Goal: Task Accomplishment & Management: Manage account settings

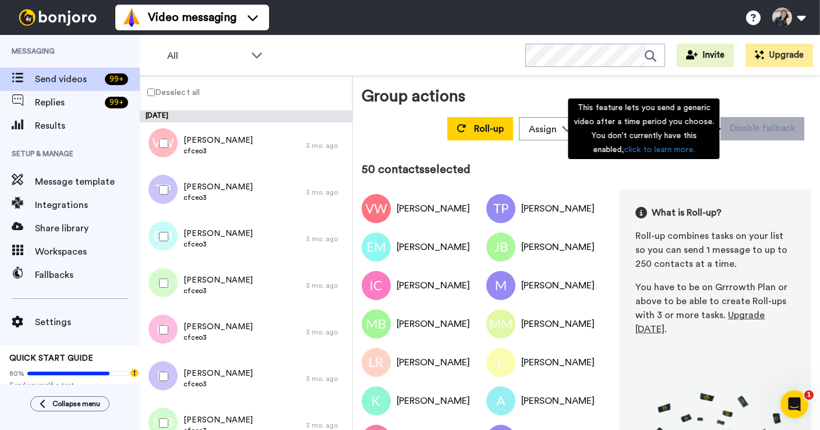
click at [701, 132] on div "This feature lets you send a generic video after a time period you choose. You …" at bounding box center [643, 128] width 151 height 61
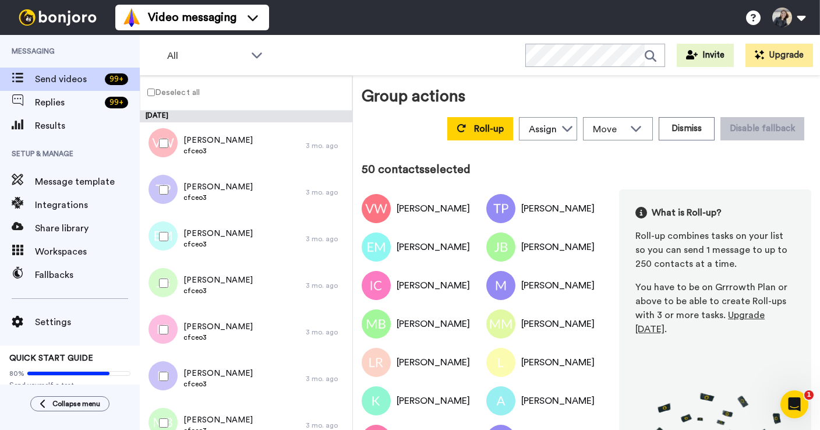
click at [726, 86] on div "Group actions Roll-up Assign [PERSON_NAME] Move WORKSPACES View all Upselling T…" at bounding box center [587, 114] width 450 height 61
click at [695, 126] on button "Dismiss" at bounding box center [687, 128] width 56 height 23
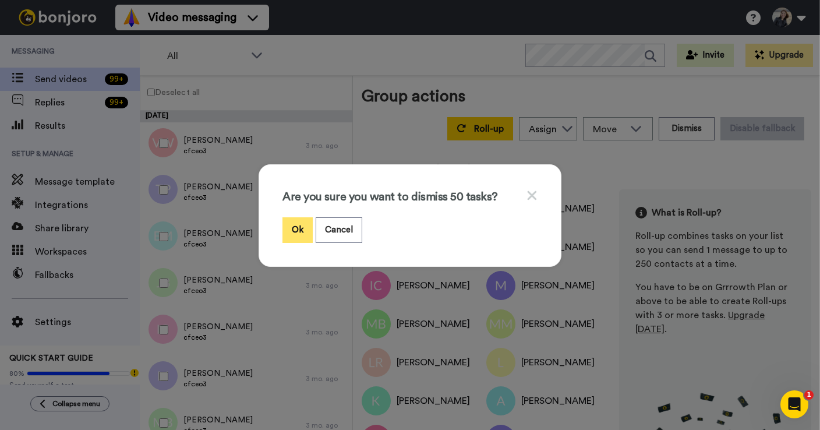
click at [299, 232] on button "Ok" at bounding box center [297, 229] width 30 height 25
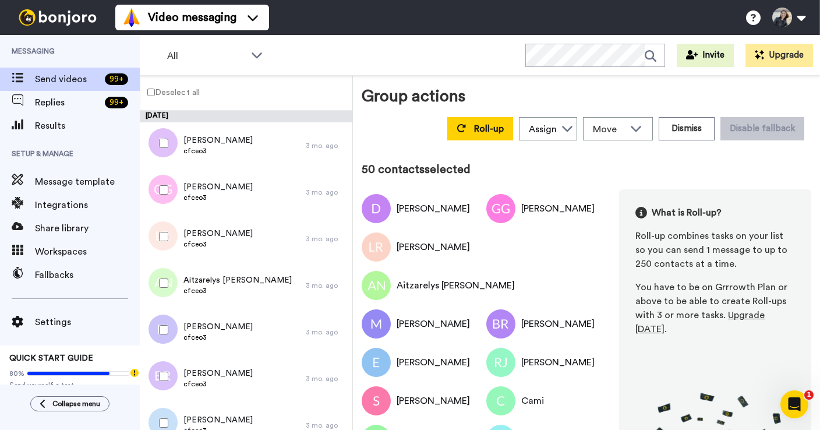
click at [713, 115] on div "Roll-up Assign [PERSON_NAME] Move WORKSPACES View all Upselling Tasks Thanking …" at bounding box center [625, 128] width 371 height 33
click at [687, 135] on button "Dismiss" at bounding box center [687, 128] width 56 height 23
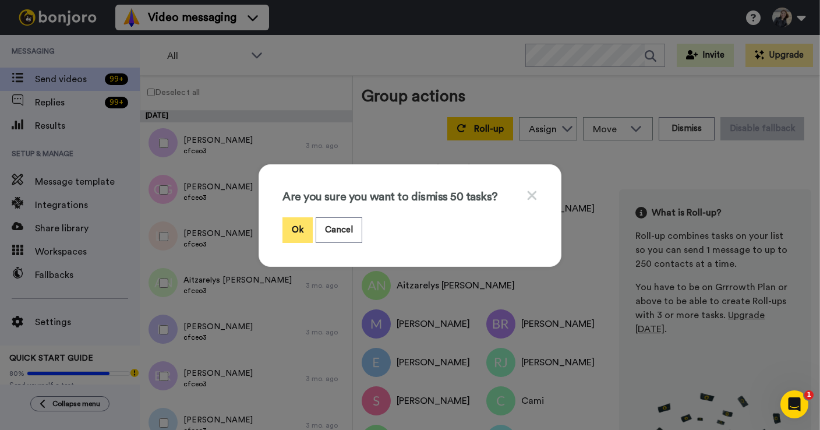
click at [294, 229] on button "Ok" at bounding box center [297, 229] width 30 height 25
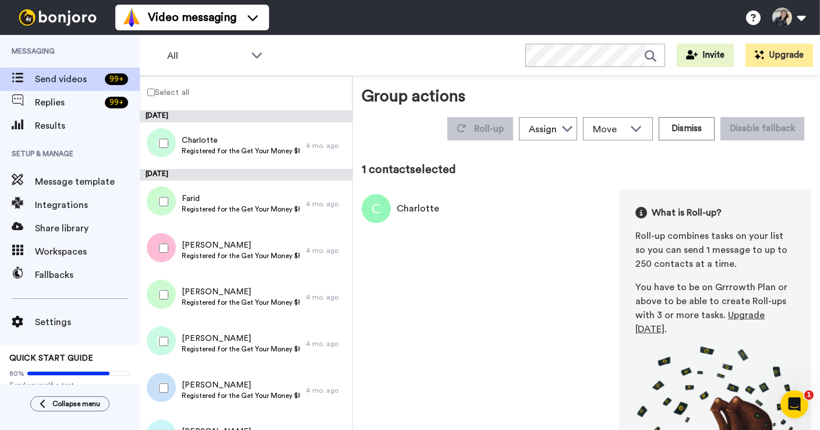
click at [167, 93] on label "Select all" at bounding box center [164, 92] width 49 height 14
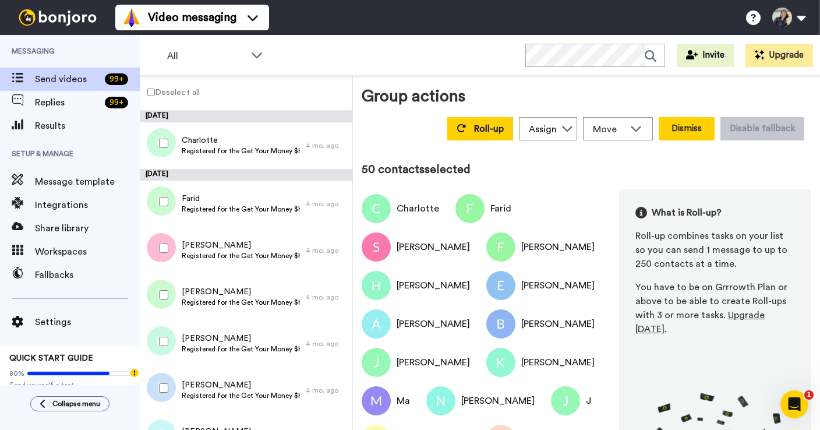
click at [678, 137] on button "Dismiss" at bounding box center [687, 128] width 56 height 23
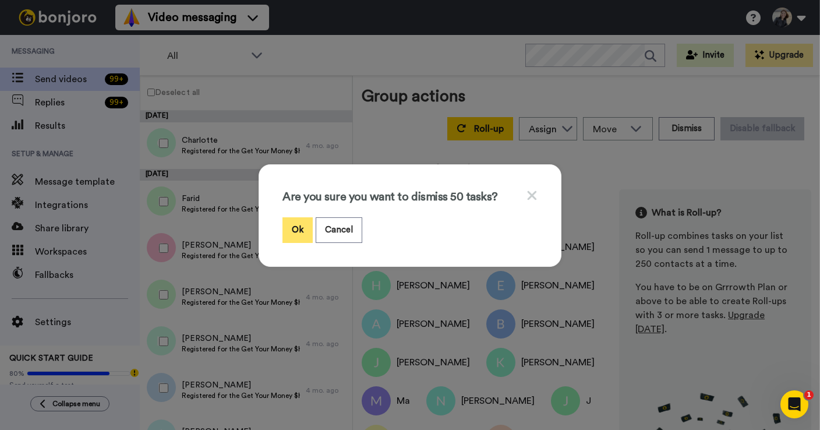
click at [299, 228] on button "Ok" at bounding box center [297, 229] width 30 height 25
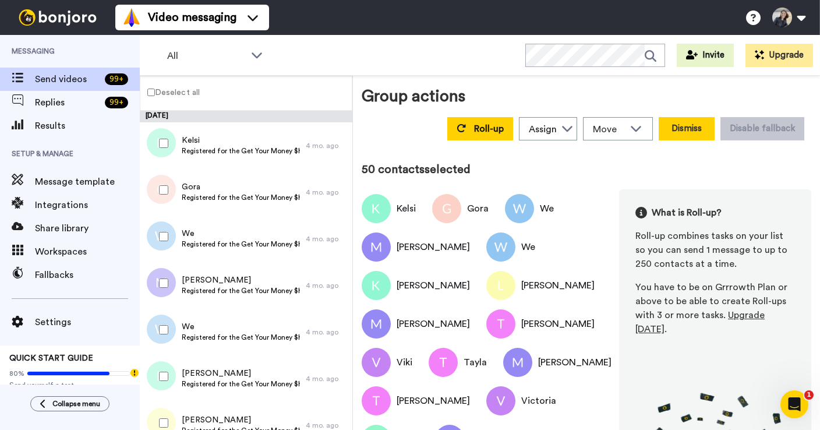
click at [684, 130] on button "Dismiss" at bounding box center [687, 128] width 56 height 23
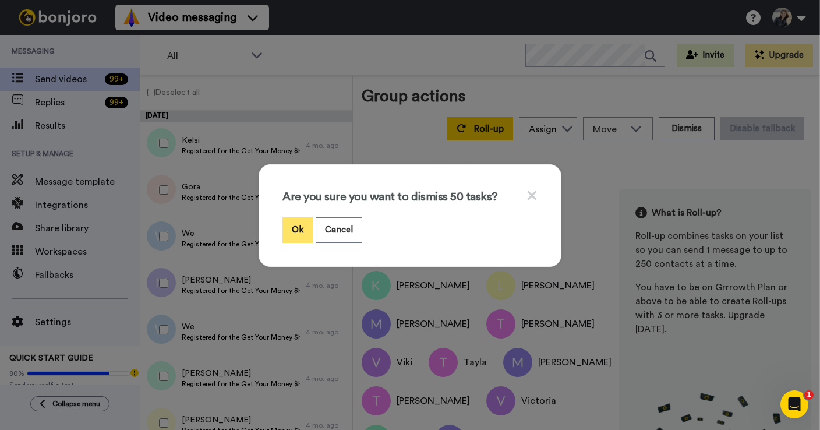
click at [302, 226] on button "Ok" at bounding box center [297, 229] width 30 height 25
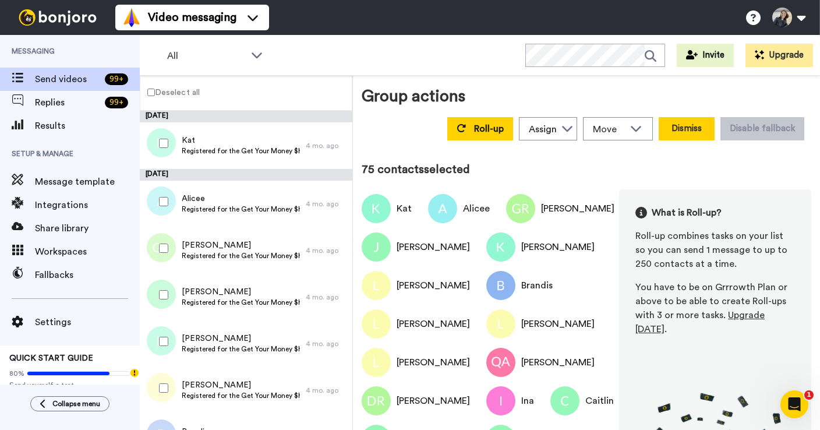
click at [683, 132] on button "Dismiss" at bounding box center [687, 128] width 56 height 23
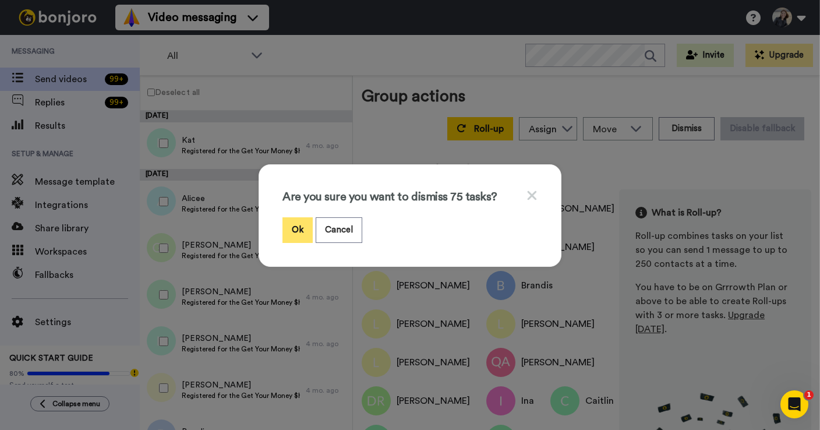
click at [297, 233] on button "Ok" at bounding box center [297, 229] width 30 height 25
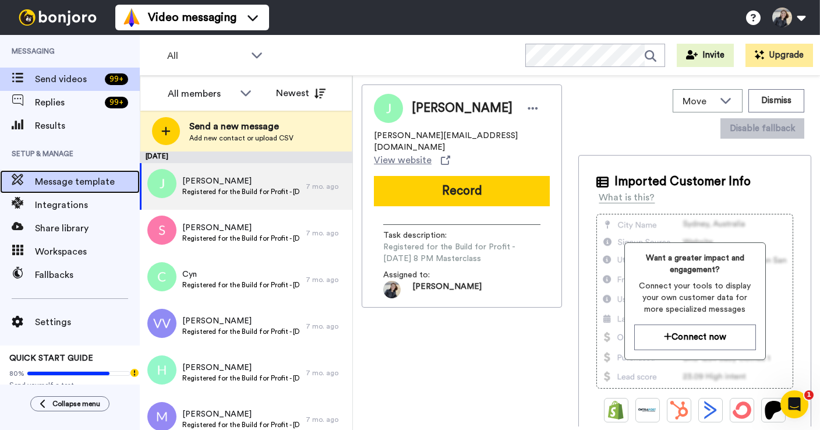
click at [77, 183] on span "Message template" at bounding box center [87, 182] width 105 height 14
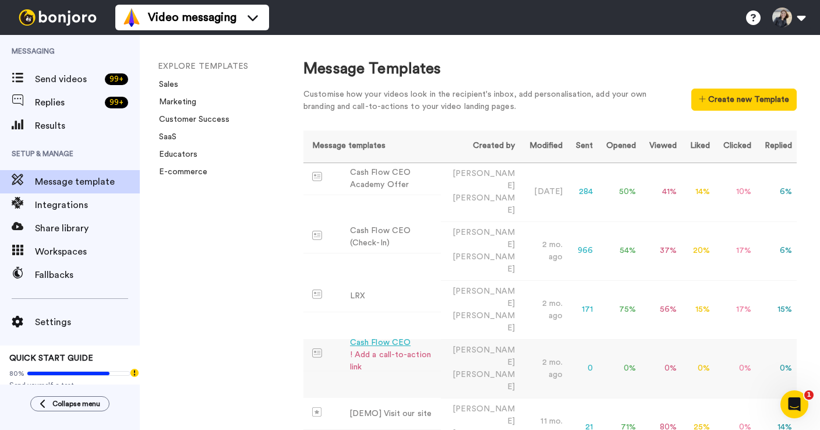
click at [374, 337] on div "Cash Flow CEO" at bounding box center [393, 343] width 86 height 12
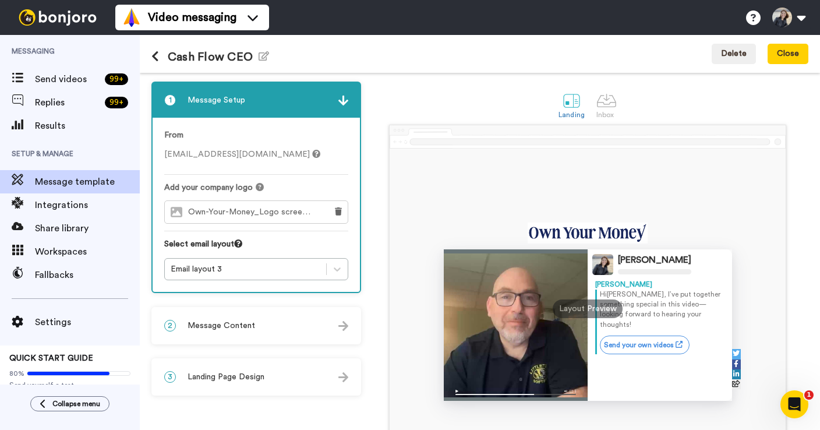
click at [252, 51] on h1 "Cash Flow CEO Edit name" at bounding box center [210, 56] width 118 height 13
click at [259, 59] on icon "button" at bounding box center [264, 55] width 10 height 9
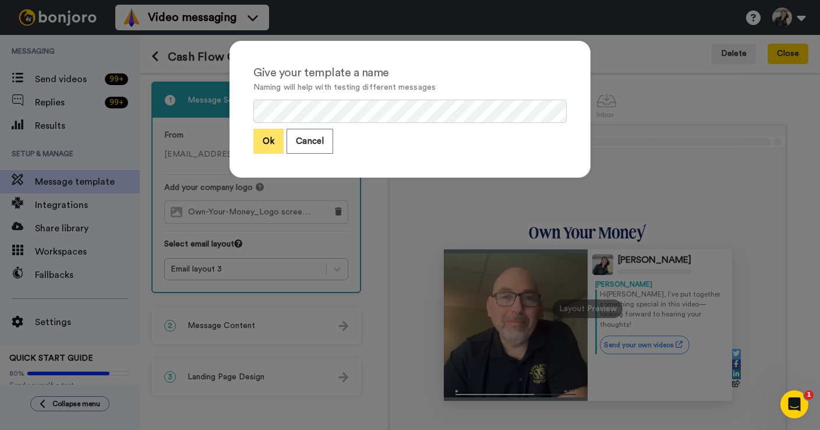
click at [266, 141] on button "Ok" at bounding box center [268, 141] width 30 height 25
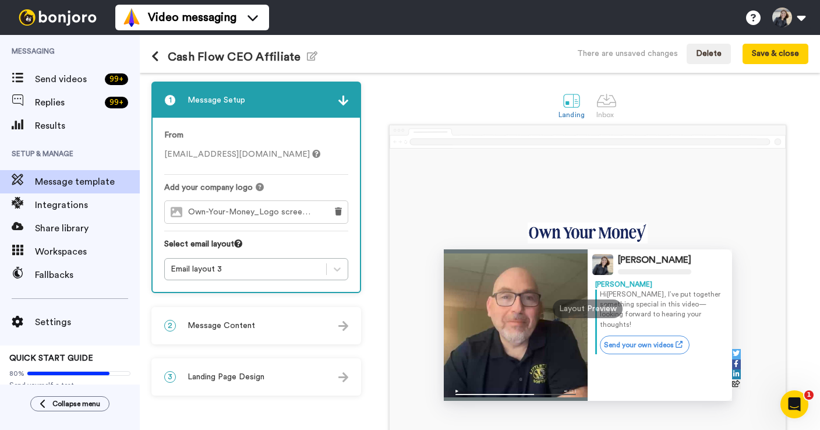
click at [260, 213] on span "Own-Your-Money_Logo screenshot updated.png" at bounding box center [254, 212] width 132 height 10
click at [175, 211] on icon at bounding box center [177, 212] width 12 height 10
click at [343, 212] on button at bounding box center [338, 212] width 19 height 22
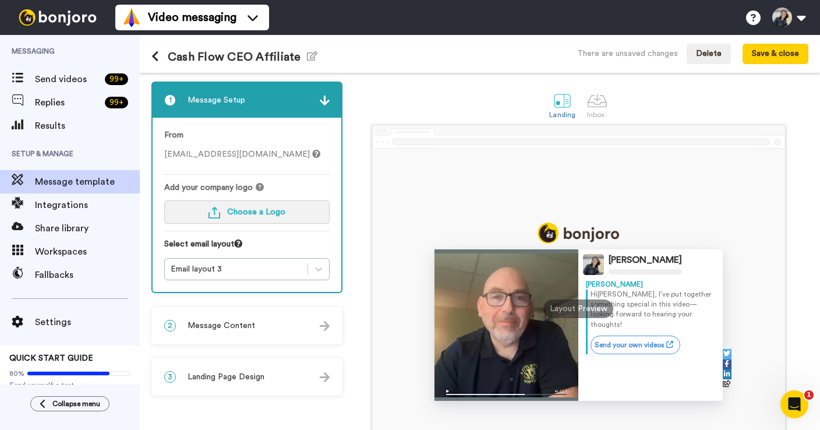
click at [250, 215] on span "Choose a Logo" at bounding box center [256, 212] width 58 height 8
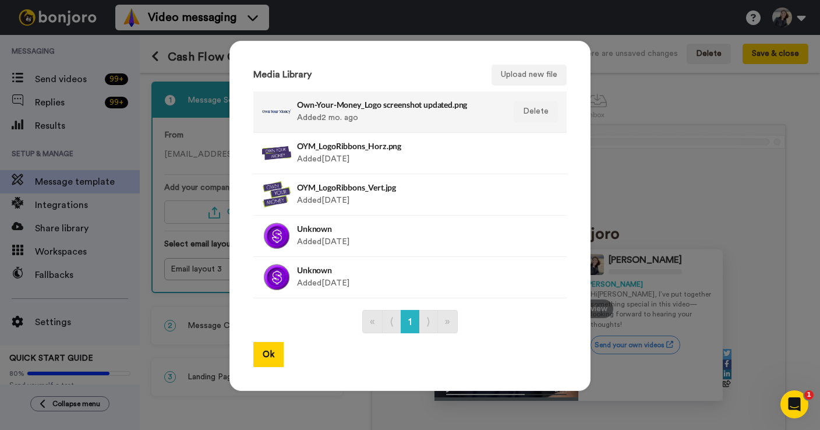
click at [370, 109] on div "Own-Your-Money_Logo screenshot updated.png Added 2 mo. ago" at bounding box center [397, 111] width 201 height 29
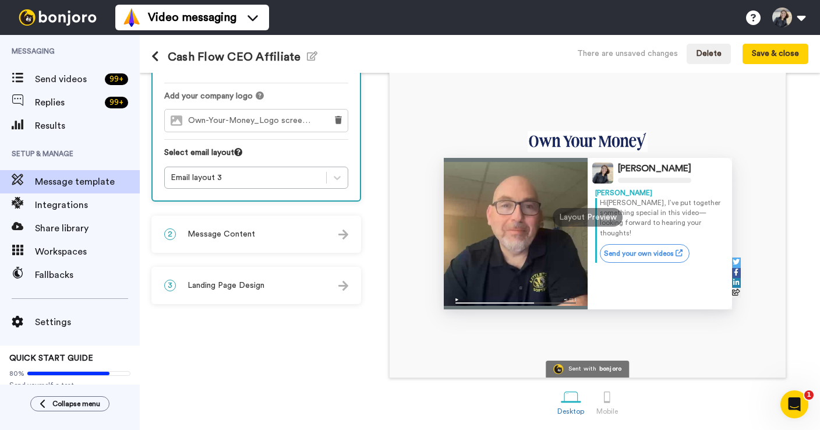
scroll to position [88, 0]
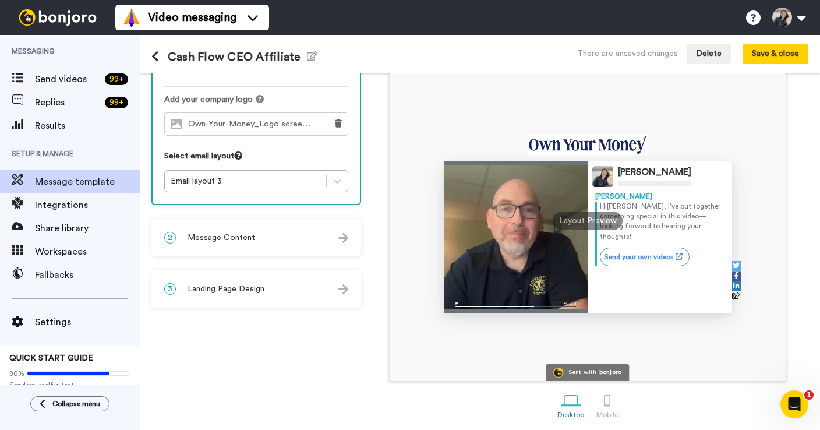
click at [272, 245] on div "2 Message Content" at bounding box center [256, 237] width 207 height 35
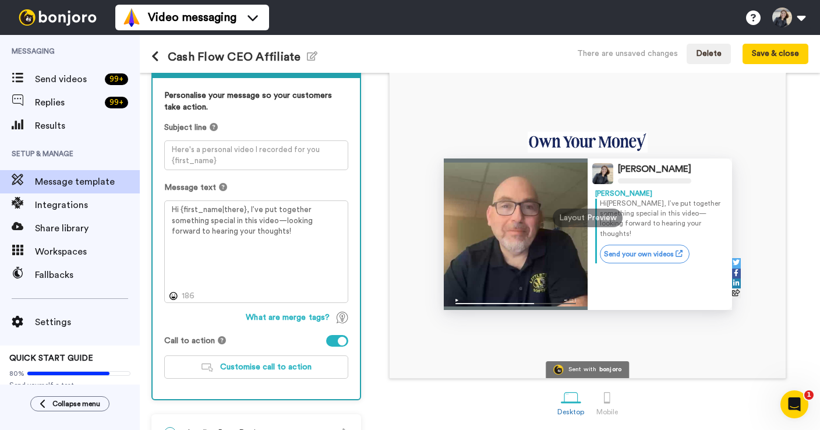
scroll to position [121, 0]
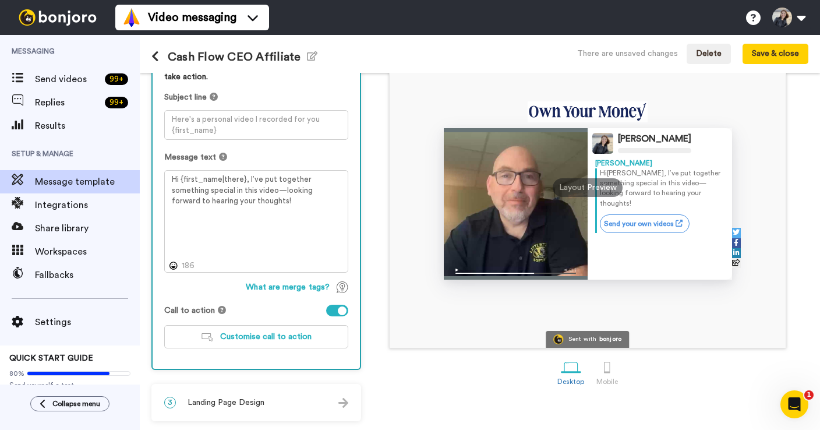
click at [340, 313] on div at bounding box center [342, 310] width 9 height 9
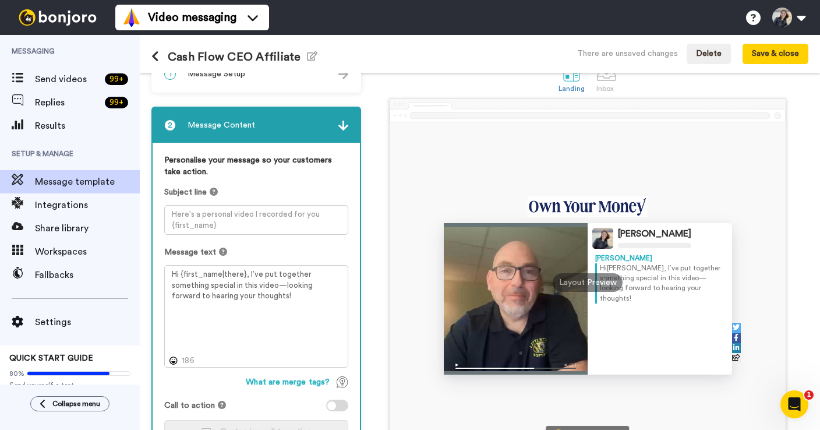
scroll to position [0, 0]
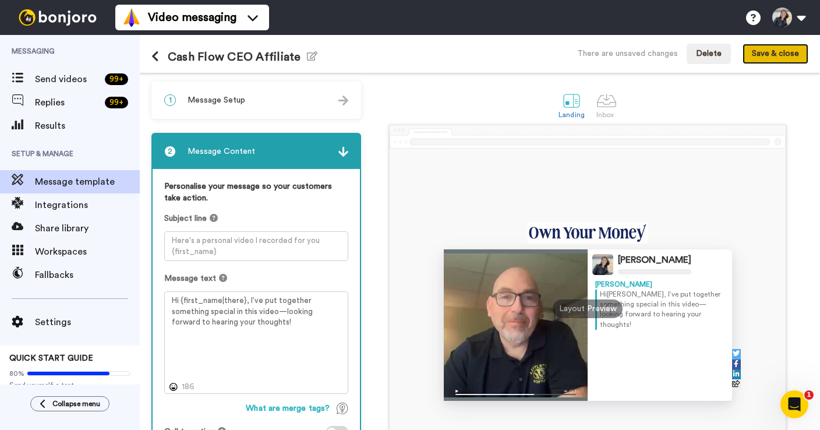
click at [791, 52] on button "Save & close" at bounding box center [776, 54] width 66 height 21
